Goal: Find specific page/section

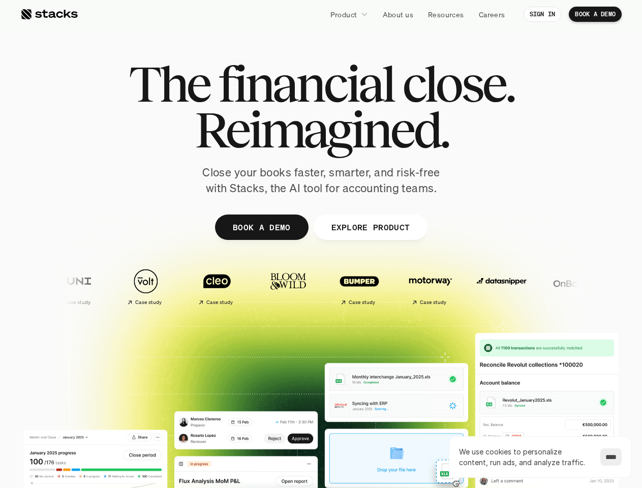
click at [321, 244] on div at bounding box center [321, 249] width 610 height 458
click at [349, 14] on p "Product" at bounding box center [343, 14] width 27 height 11
click at [472, 286] on img at bounding box center [502, 281] width 60 height 42
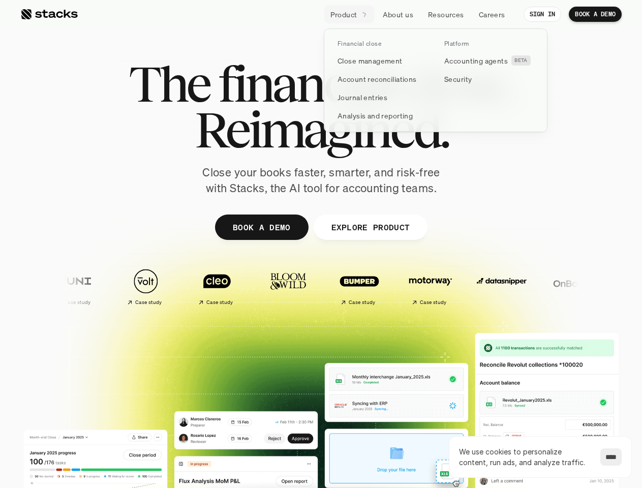
click at [543, 286] on img at bounding box center [573, 281] width 60 height 42
click at [614, 286] on img at bounding box center [644, 281] width 60 height 42
click at [475, 286] on div "Case study Case study Case study Case study Case study" at bounding box center [502, 286] width 920 height 46
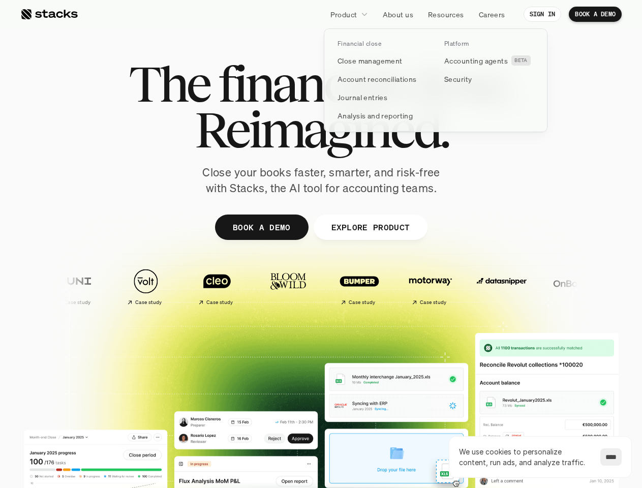
click at [608, 457] on input "****" at bounding box center [610, 456] width 21 height 17
